Goal: Check status: Check status

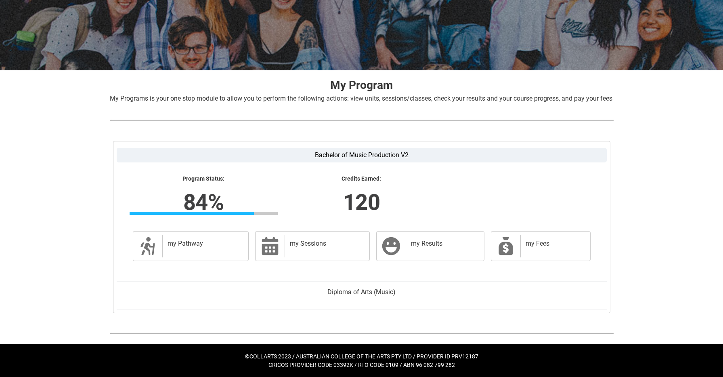
scroll to position [100, 0]
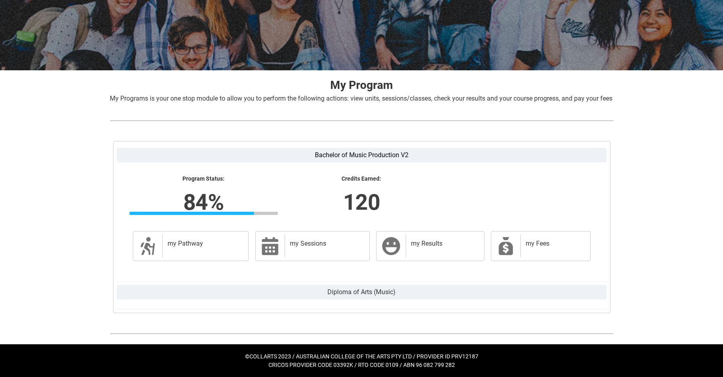
click at [362, 292] on label "Diploma of Arts (Music)" at bounding box center [362, 292] width 490 height 15
click at [0, 0] on input "Diploma of Arts (Music)" at bounding box center [0, 0] width 0 height 0
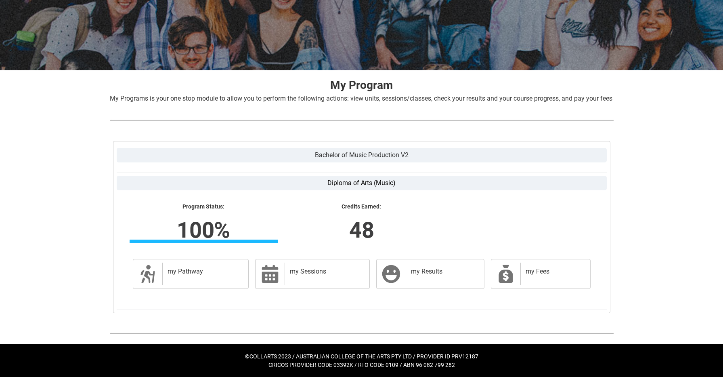
click at [356, 153] on label "Bachelor of Music Production V2" at bounding box center [362, 155] width 490 height 15
click at [0, 0] on input "Bachelor of Music Production V2" at bounding box center [0, 0] width 0 height 0
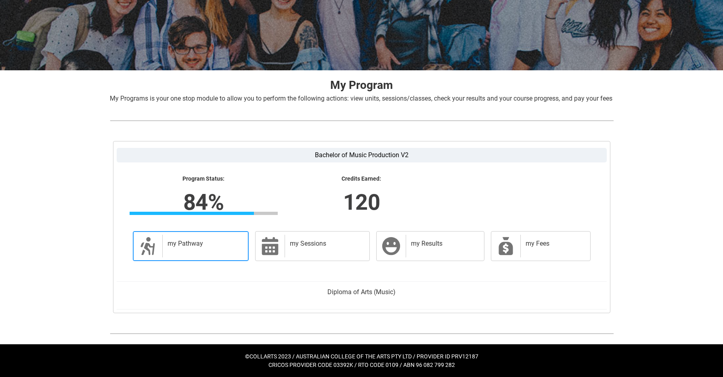
click at [224, 253] on div "my Pathway" at bounding box center [203, 246] width 83 height 23
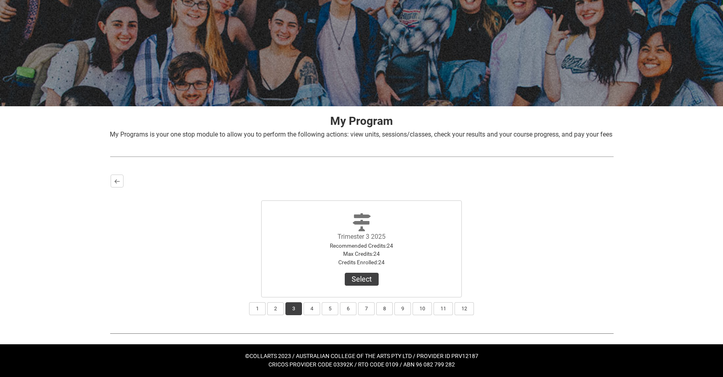
scroll to position [64, 0]
click at [117, 176] on button "Back" at bounding box center [117, 180] width 13 height 13
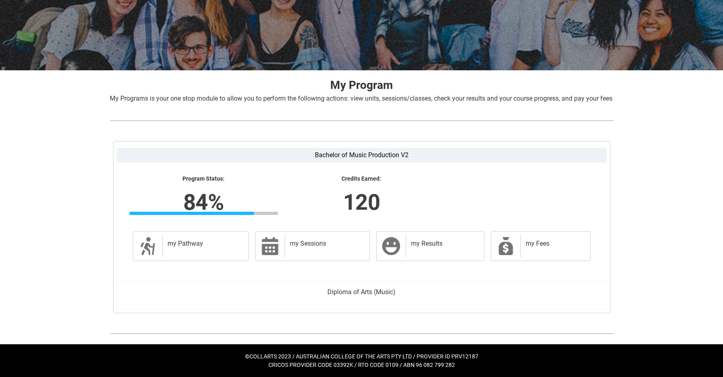
scroll to position [100, 0]
click at [429, 257] on div "my Results" at bounding box center [443, 246] width 75 height 23
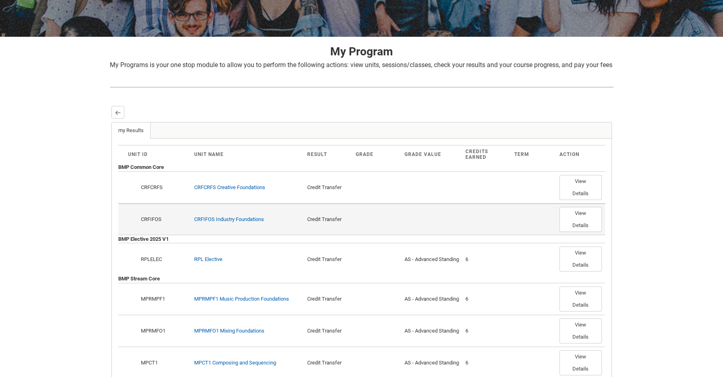
scroll to position [132, 0]
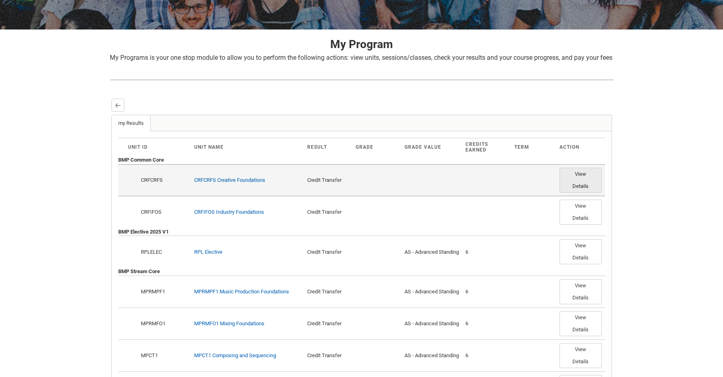
click at [589, 193] on button "View Details" at bounding box center [580, 180] width 42 height 25
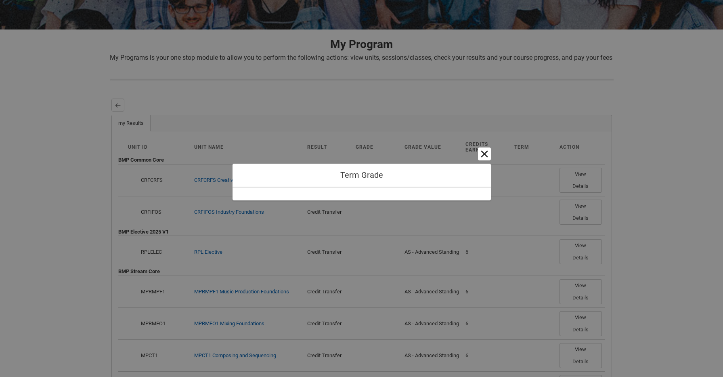
click at [488, 157] on button "Cancel and close" at bounding box center [484, 153] width 13 height 13
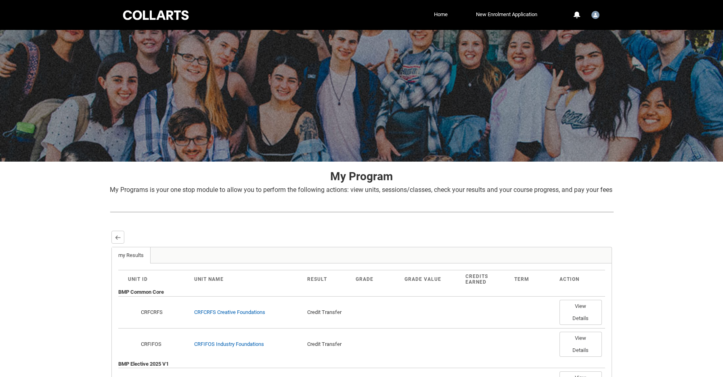
scroll to position [0, 0]
click at [120, 243] on button "Back" at bounding box center [117, 236] width 13 height 13
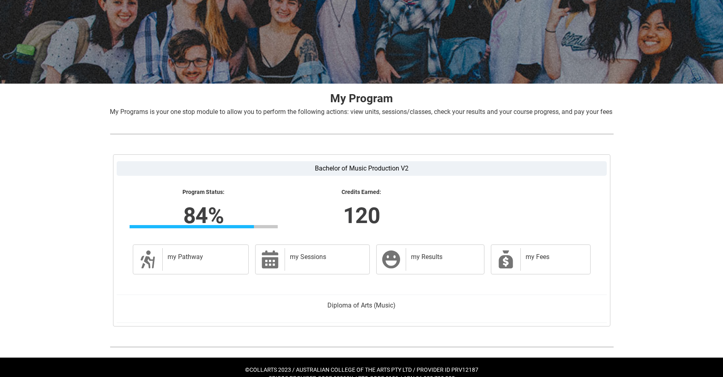
scroll to position [98, 0]
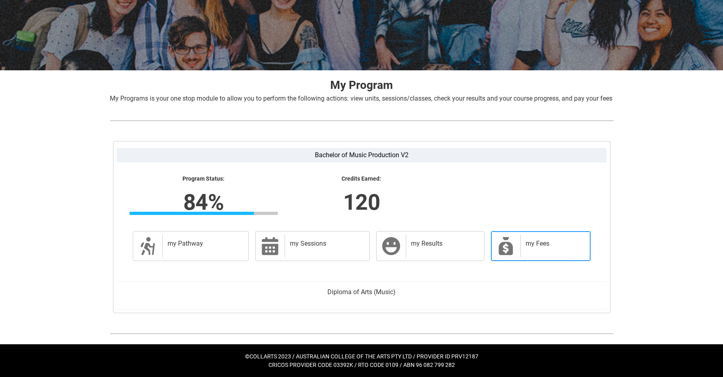
click at [541, 260] on link "my Fees my Fees" at bounding box center [541, 246] width 100 height 30
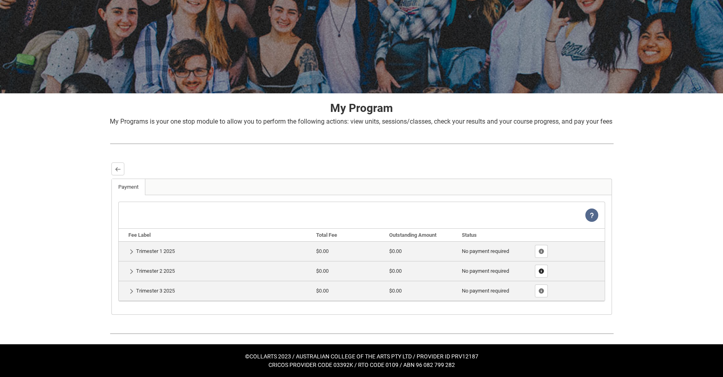
scroll to position [78, 0]
click at [114, 170] on button "Back" at bounding box center [117, 168] width 13 height 13
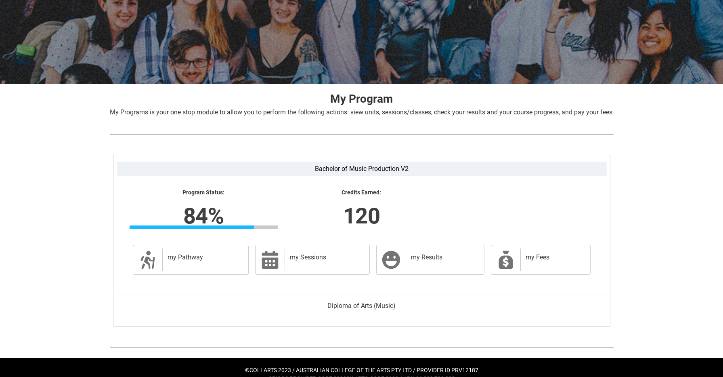
click at [202, 228] on lightning-formatted-number "84%" at bounding box center [204, 215] width 252 height 33
click at [203, 206] on div "Program Status: 84% Progress 84%" at bounding box center [204, 209] width 158 height 40
click at [220, 271] on div "my Pathway" at bounding box center [203, 259] width 83 height 23
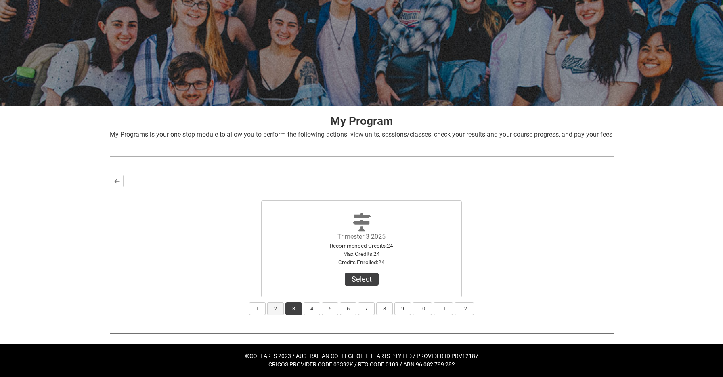
scroll to position [64, 0]
click at [274, 308] on button "2" at bounding box center [275, 308] width 17 height 13
click at [293, 311] on button "3" at bounding box center [293, 308] width 17 height 13
click at [362, 277] on button "Select" at bounding box center [362, 278] width 34 height 13
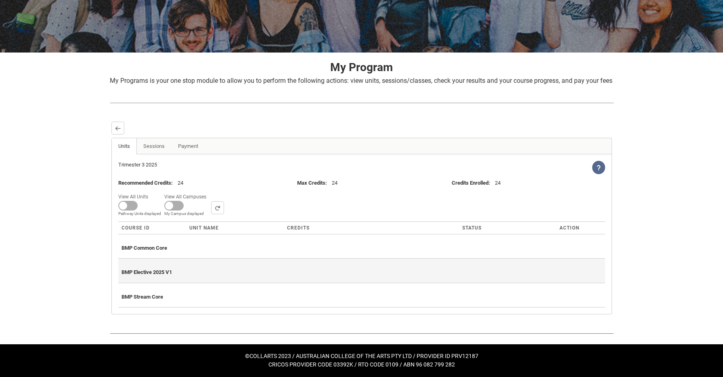
scroll to position [117, 0]
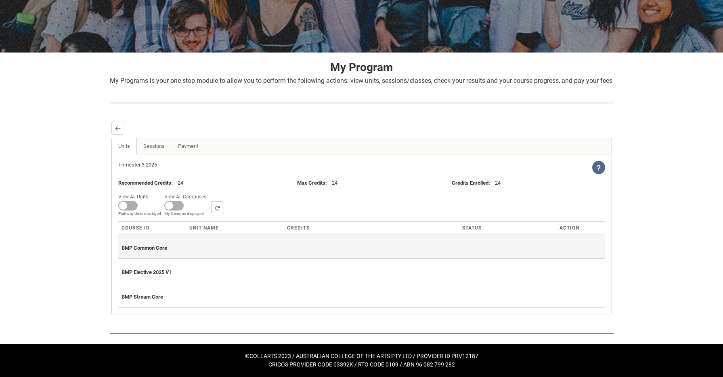
click at [147, 249] on span "BMP Common Core" at bounding box center [144, 248] width 46 height 6
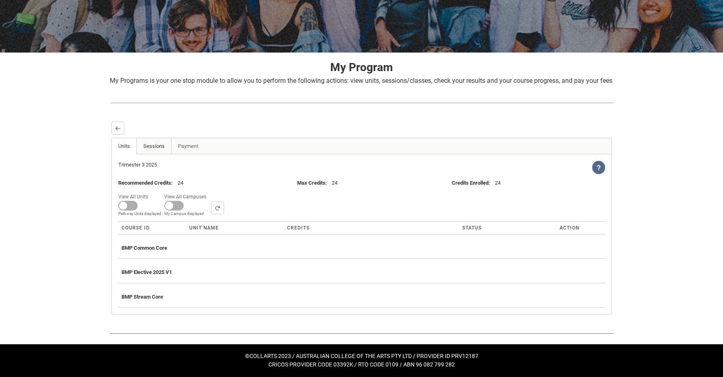
click at [155, 152] on link "Sessions" at bounding box center [153, 146] width 35 height 16
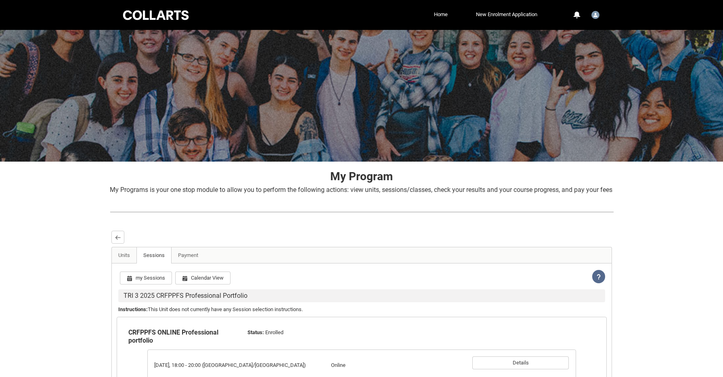
scroll to position [0, 0]
